Goal: Check status: Check status

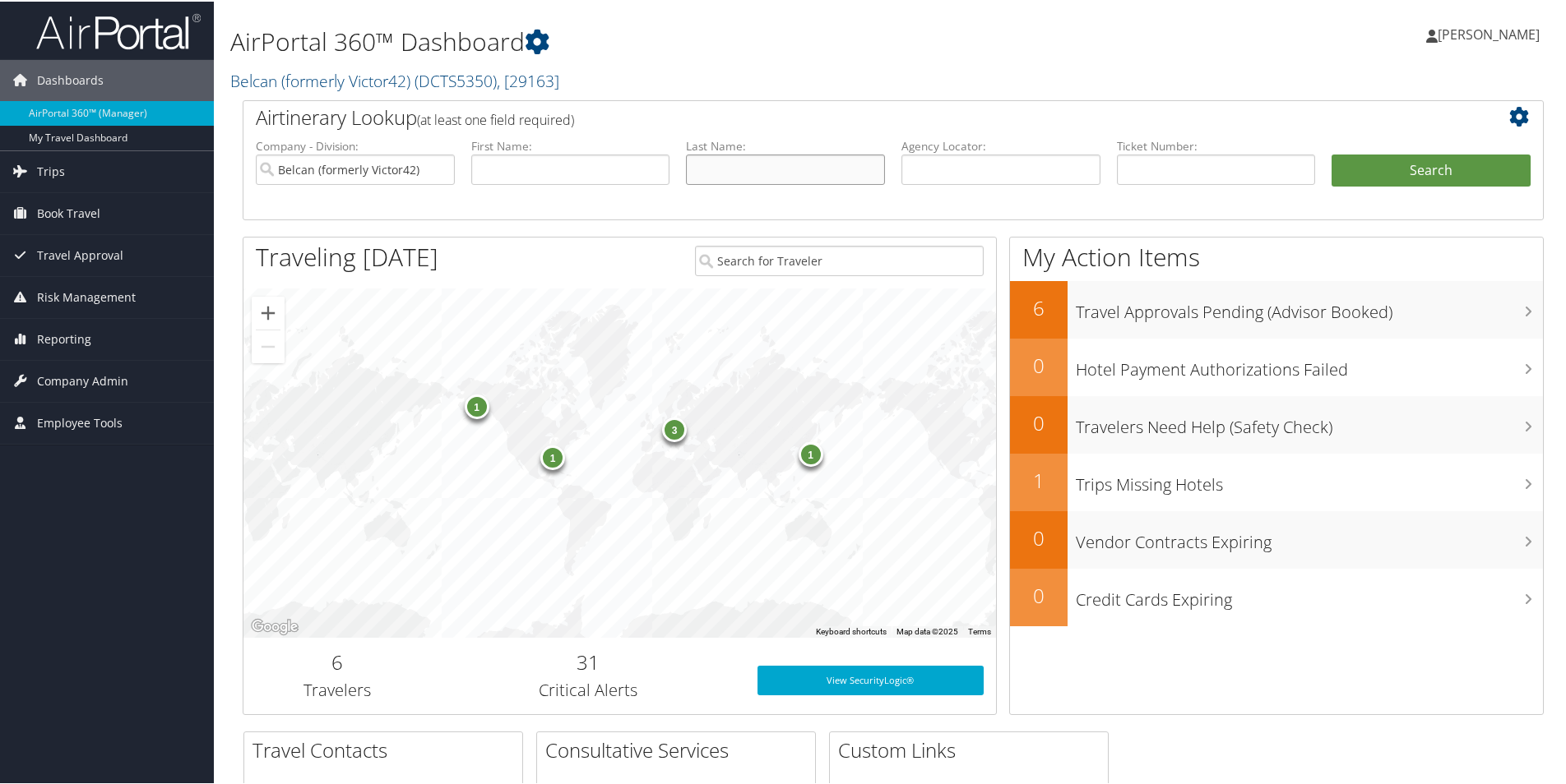
click at [716, 170] on input "text" at bounding box center [785, 167] width 199 height 31
click at [549, 455] on div "1" at bounding box center [552, 457] width 24 height 24
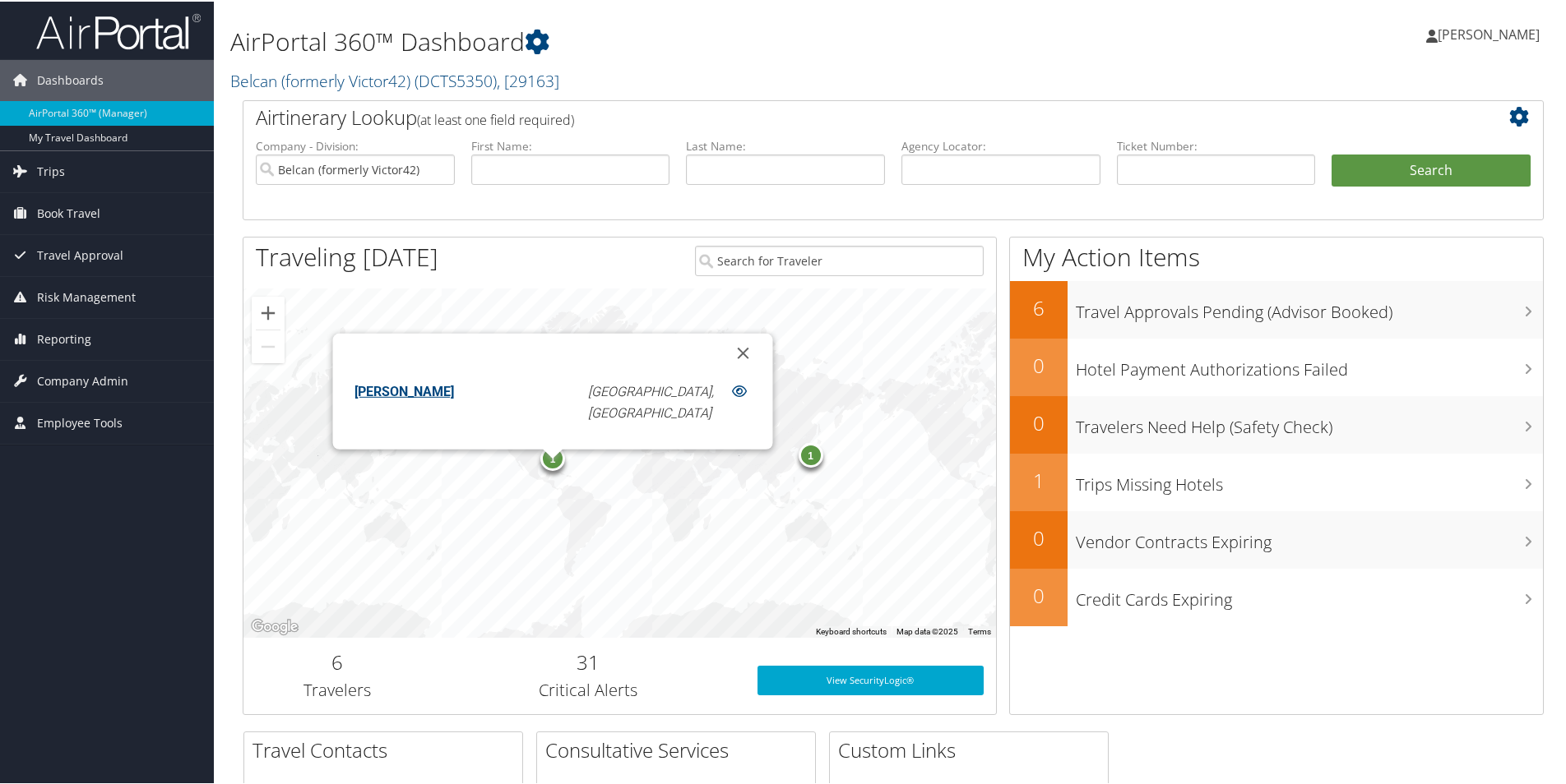
click at [810, 459] on div "1" at bounding box center [811, 454] width 24 height 24
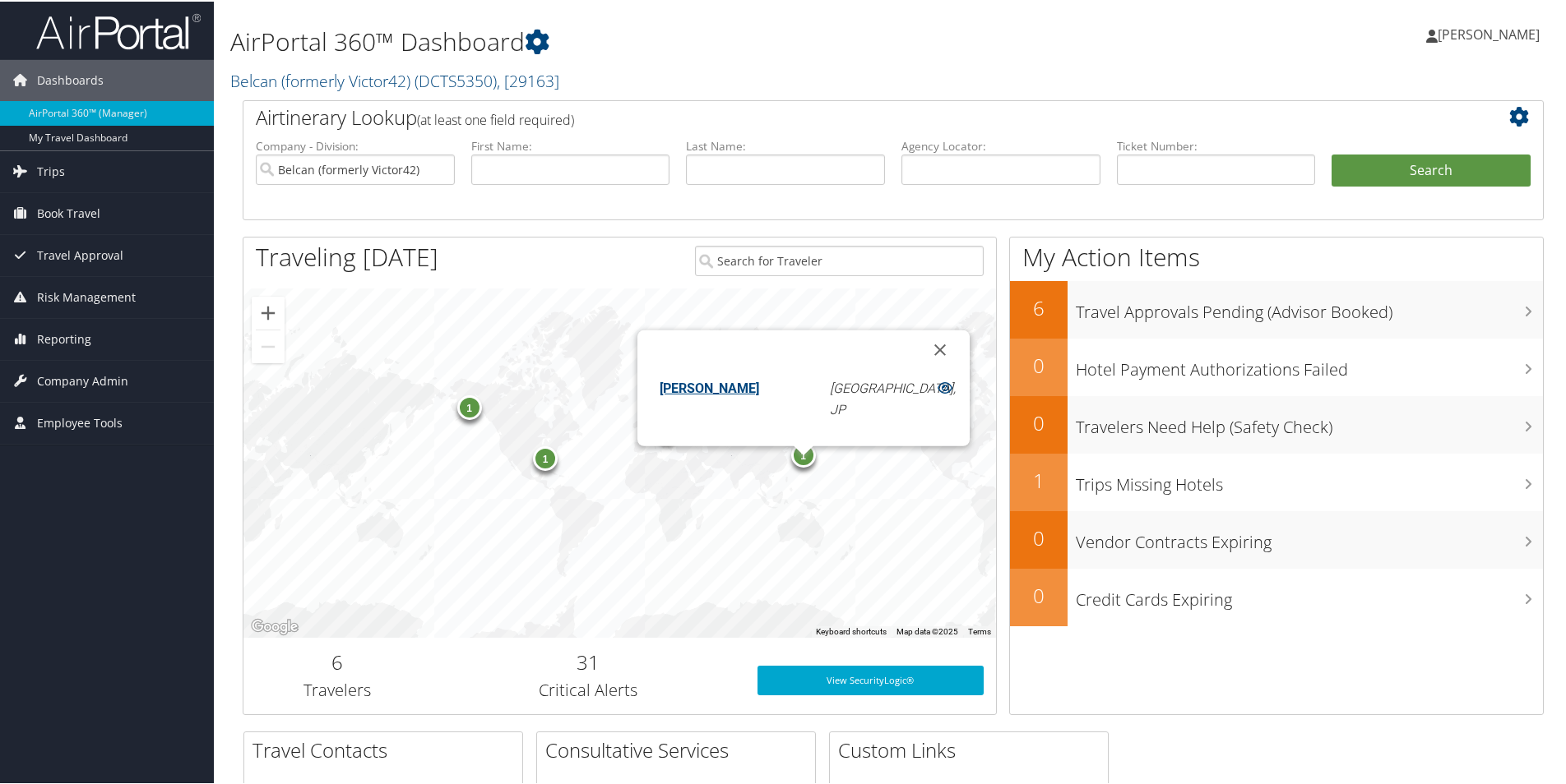
click at [465, 409] on div "1" at bounding box center [470, 406] width 24 height 24
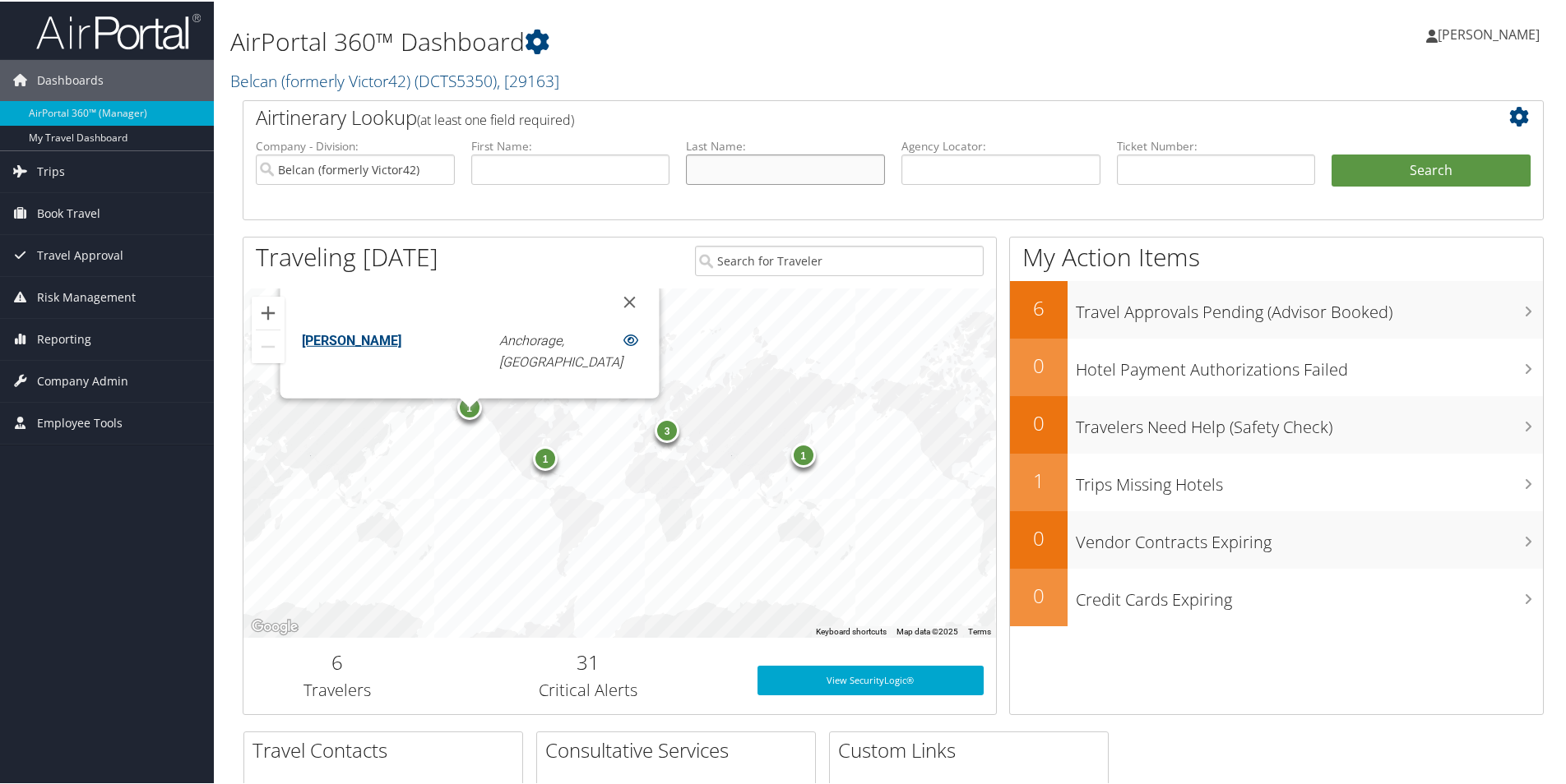
click at [764, 171] on input "text" at bounding box center [785, 167] width 199 height 31
type input "[PERSON_NAME]"
click at [1419, 167] on button "Search" at bounding box center [1431, 168] width 199 height 33
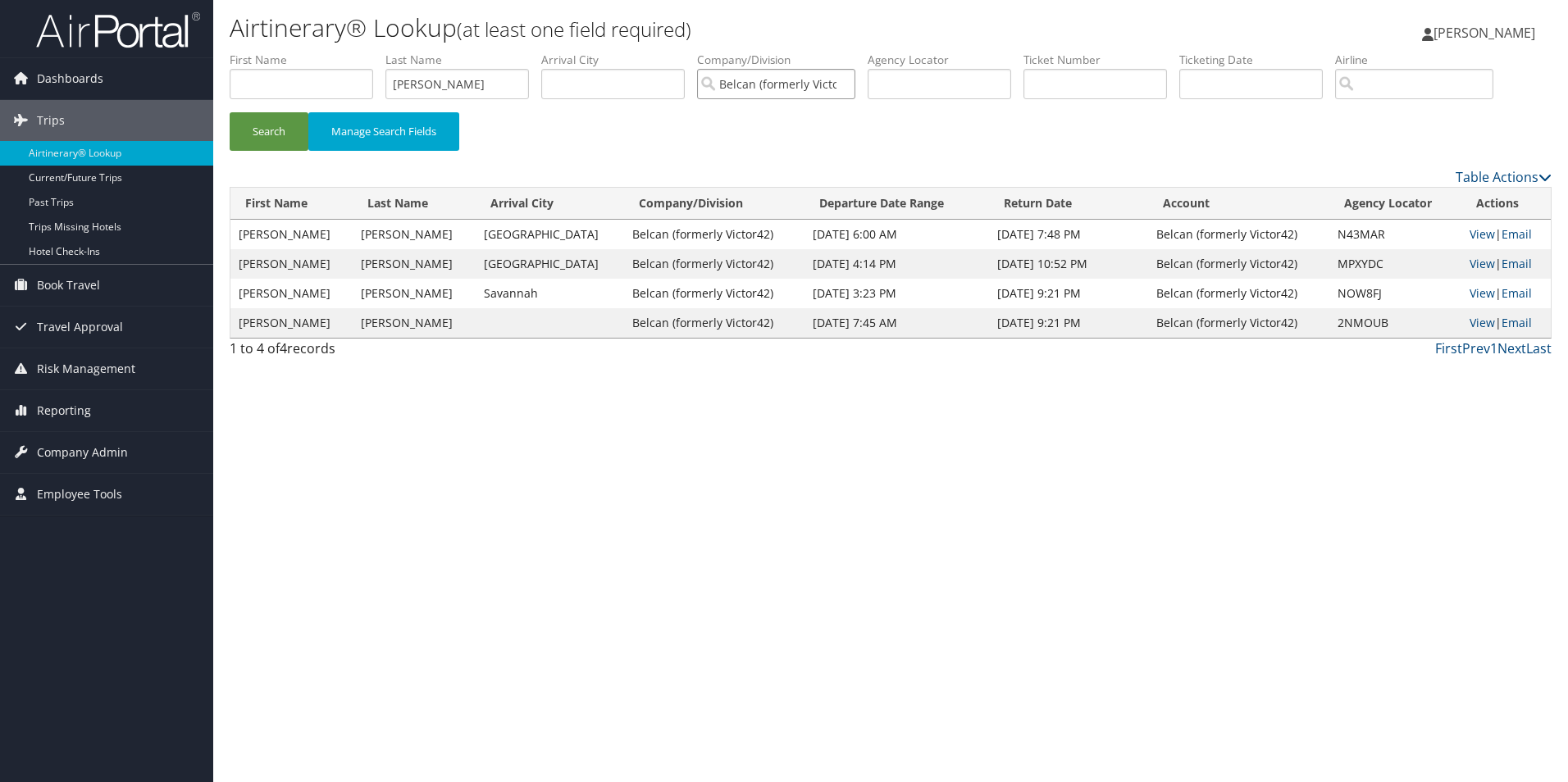
click at [832, 86] on input "Belcan (formerly Victor42)" at bounding box center [777, 84] width 159 height 31
drag, startPoint x: 460, startPoint y: 82, endPoint x: 384, endPoint y: 84, distance: 76.0
click at [384, 51] on ul "First Name Last Name [PERSON_NAME] Departure City Arrival City Company/Division…" at bounding box center [890, 51] width 1323 height 0
click at [294, 85] on input "text" at bounding box center [301, 84] width 144 height 31
type input "m"
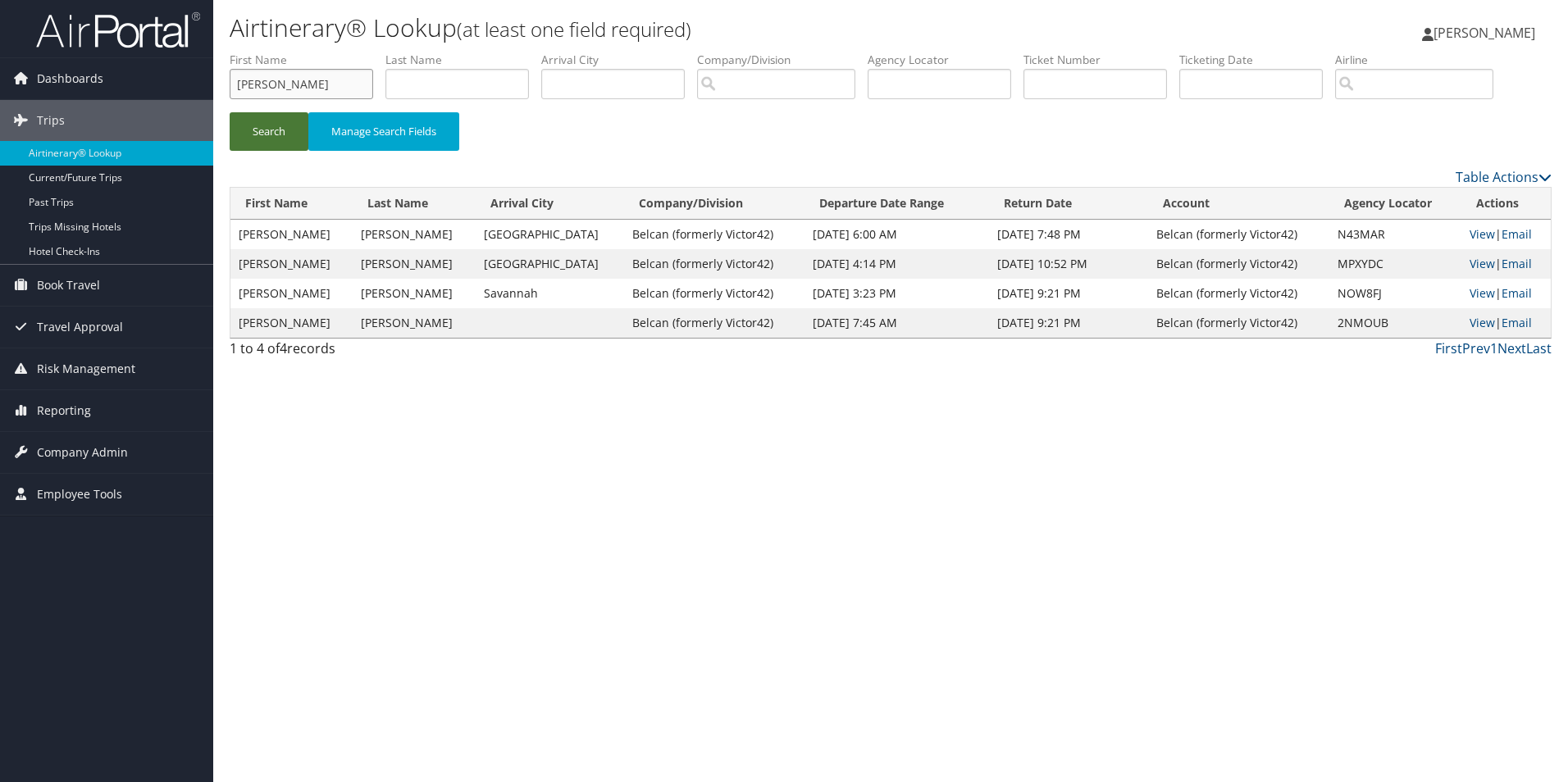
type input "[PERSON_NAME]"
click at [285, 129] on button "Search" at bounding box center [269, 131] width 78 height 38
